Goal: Entertainment & Leisure: Consume media (video, audio)

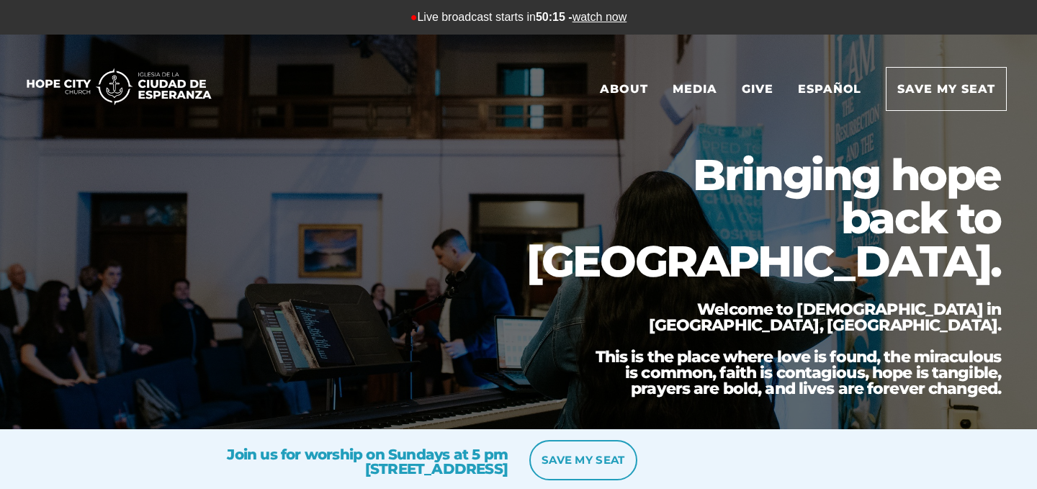
click at [615, 12] on link "watch now" at bounding box center [600, 17] width 55 height 12
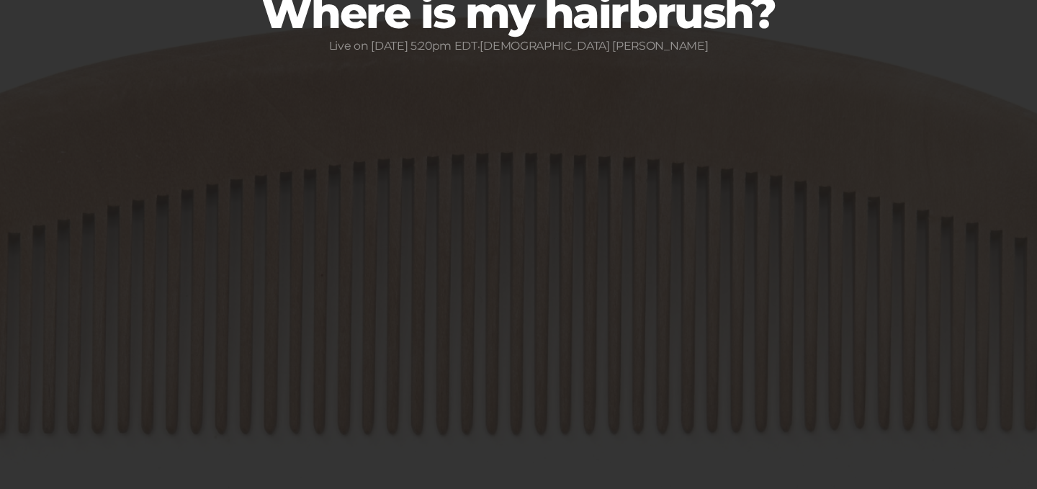
scroll to position [231, 0]
